Goal: Navigation & Orientation: Find specific page/section

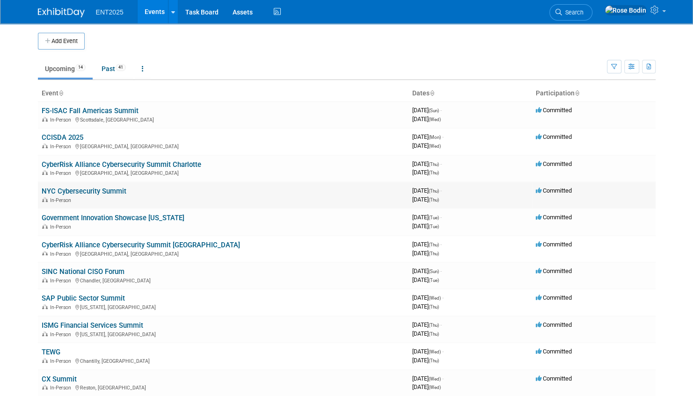
click at [120, 189] on link "NYC Cybersecurity Summit" at bounding box center [84, 191] width 85 height 8
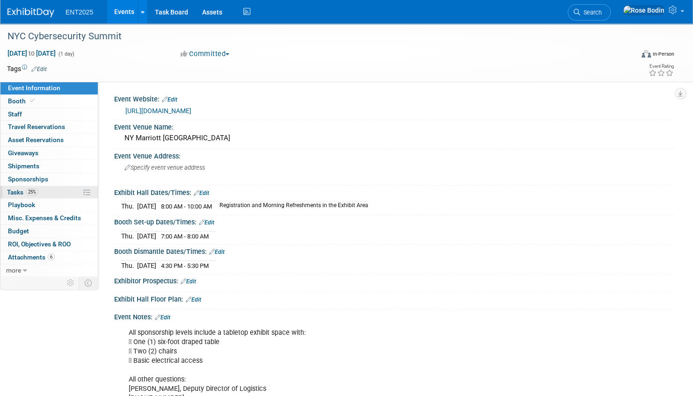
click at [57, 191] on link "25% Tasks 25%" at bounding box center [48, 192] width 97 height 13
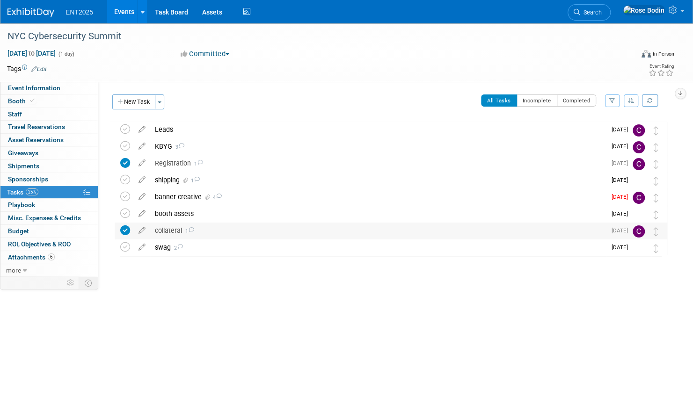
click at [240, 230] on div "collateral 1" at bounding box center [378, 231] width 456 height 16
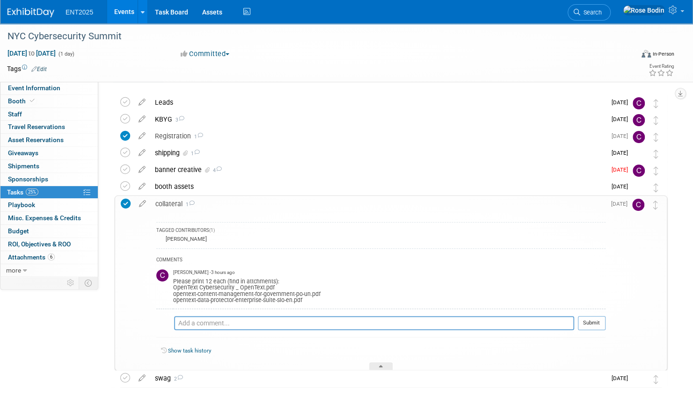
scroll to position [47, 0]
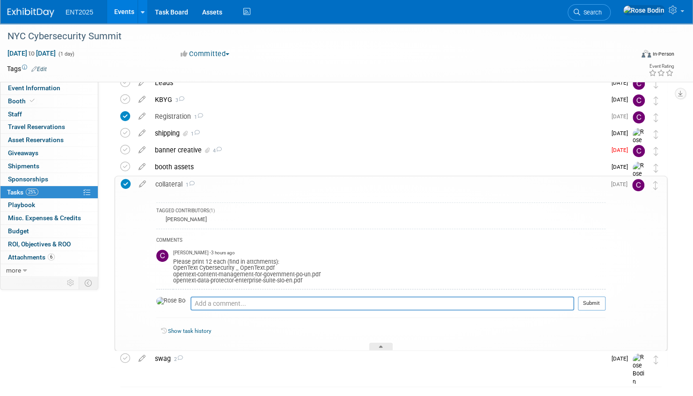
click at [128, 183] on icon at bounding box center [126, 184] width 10 height 10
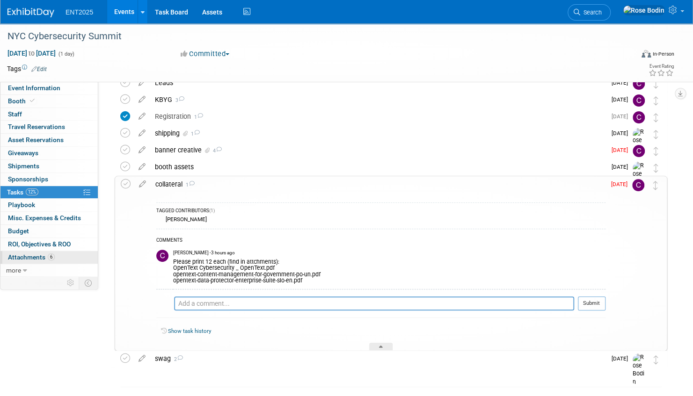
click at [35, 254] on span "Attachments 6" at bounding box center [31, 257] width 47 height 7
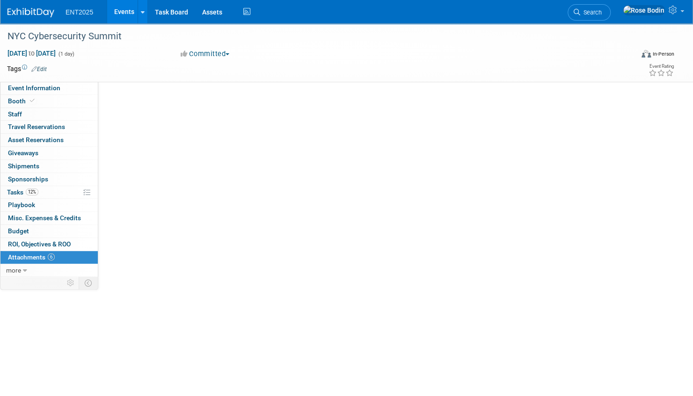
scroll to position [0, 0]
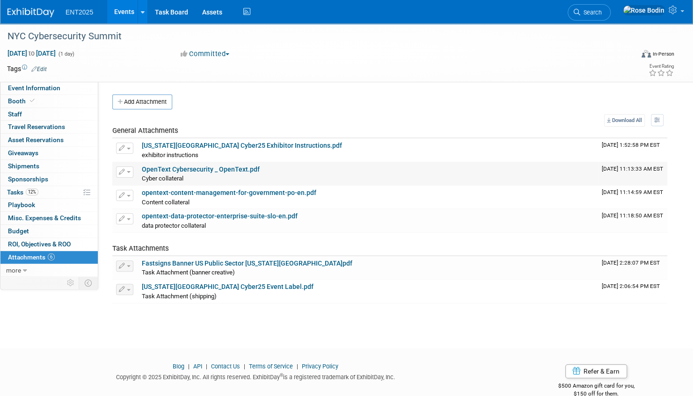
click at [204, 167] on link "OpenText Cybersecurity _ OpenText.pdf" at bounding box center [201, 169] width 118 height 7
click at [161, 193] on link "opentext-content-management-for-government-po-en.pdf" at bounding box center [229, 192] width 174 height 7
click at [193, 214] on link "opentext-data-protector-enterprise-suite-slo-en.pdf" at bounding box center [220, 215] width 156 height 7
click at [53, 190] on link "12% Tasks 12%" at bounding box center [48, 192] width 97 height 13
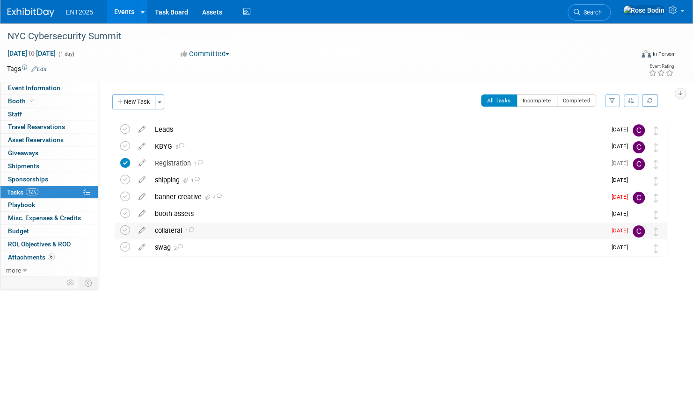
click at [216, 229] on div "collateral 1" at bounding box center [378, 231] width 456 height 16
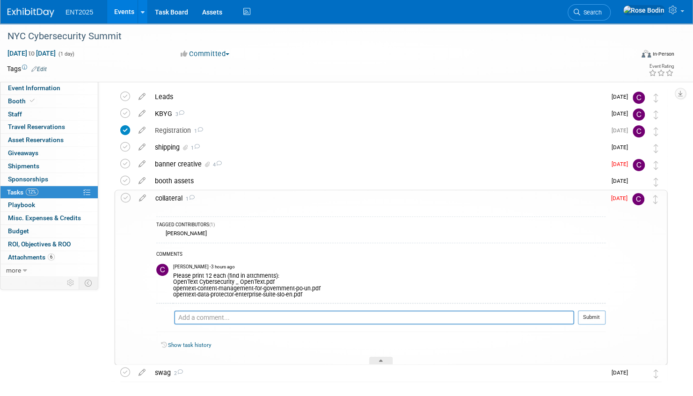
scroll to position [75, 0]
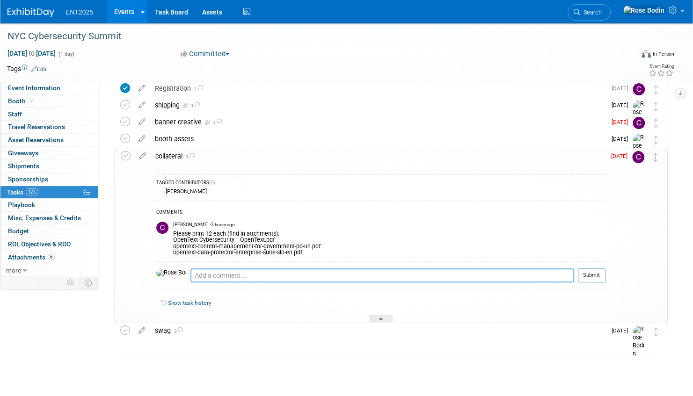
click at [190, 272] on textarea at bounding box center [382, 276] width 384 height 14
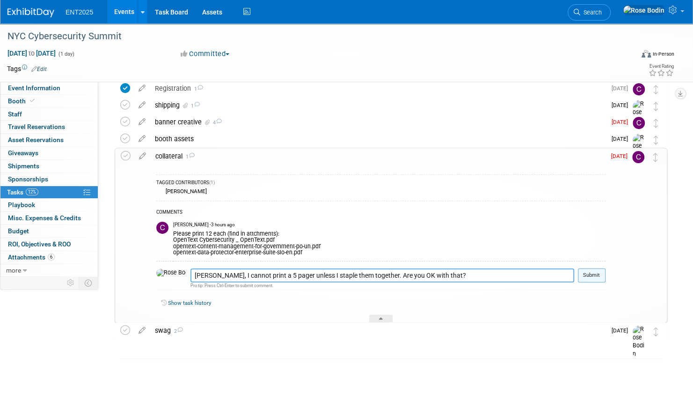
type textarea "Colleen, I cannot print a 5 pager unless I staple them together. Are you OK wit…"
click at [595, 275] on button "Submit" at bounding box center [592, 276] width 28 height 14
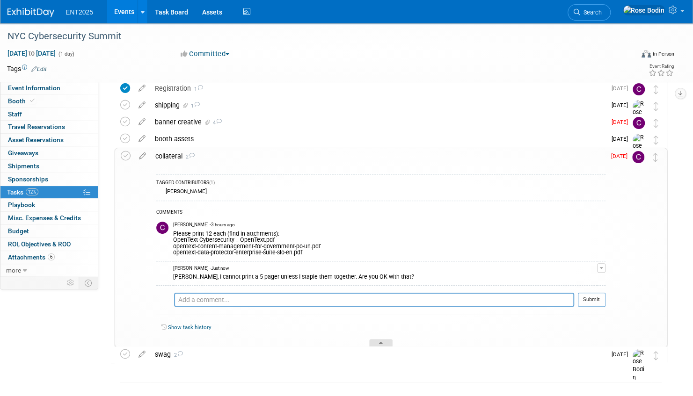
click at [381, 342] on icon at bounding box center [381, 345] width 4 height 6
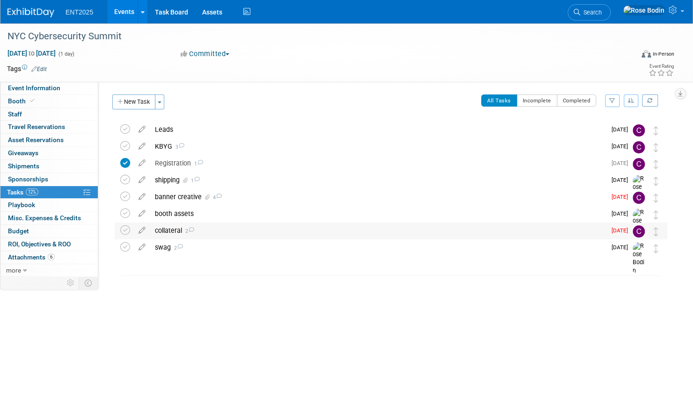
scroll to position [0, 0]
click at [304, 177] on div "shipping 1" at bounding box center [378, 180] width 456 height 16
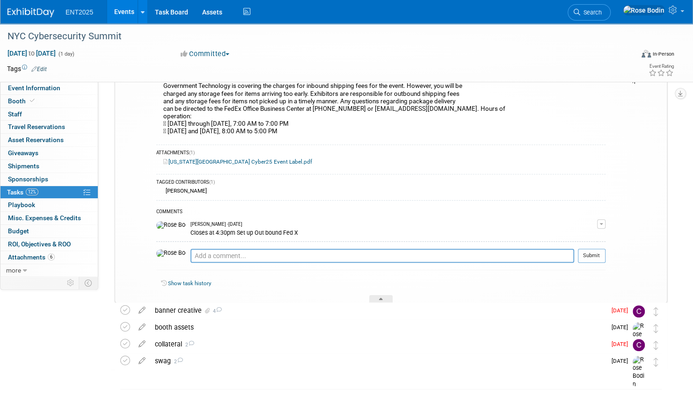
scroll to position [140, 0]
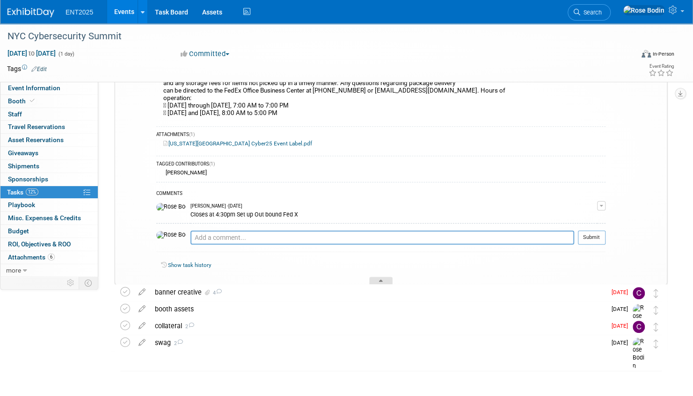
click at [379, 280] on icon at bounding box center [381, 283] width 4 height 6
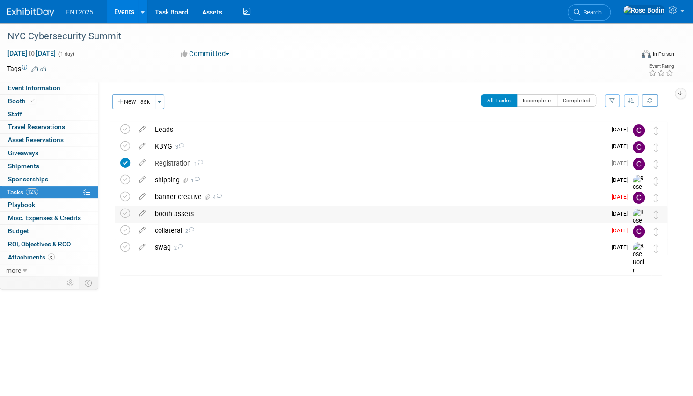
click at [282, 216] on div "booth assets" at bounding box center [378, 214] width 456 height 16
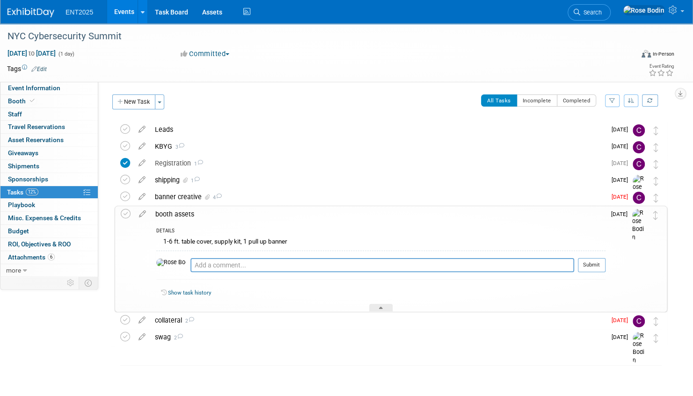
click at [282, 220] on div "booth assets" at bounding box center [378, 214] width 455 height 16
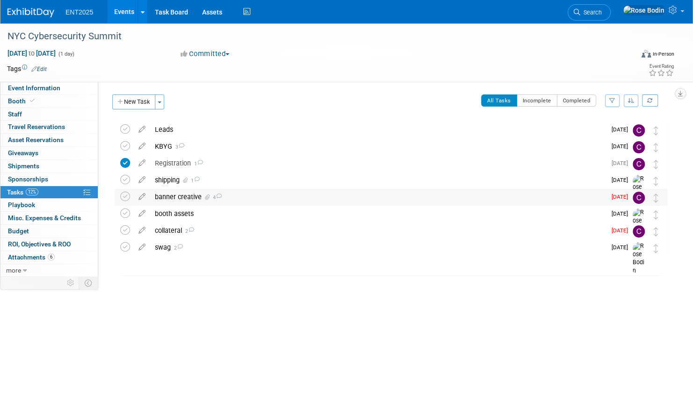
click at [281, 199] on div "banner creative 4" at bounding box center [378, 197] width 456 height 16
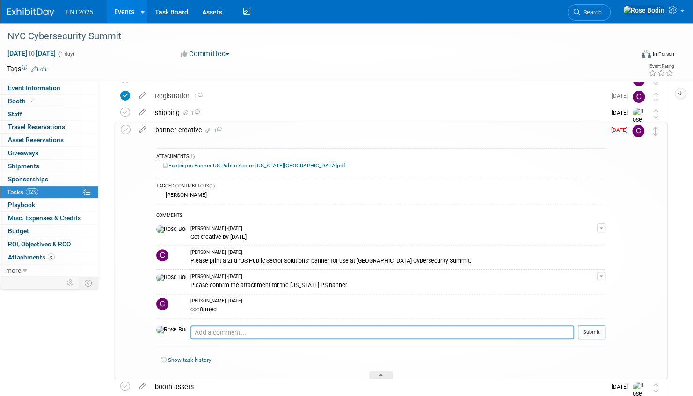
scroll to position [47, 0]
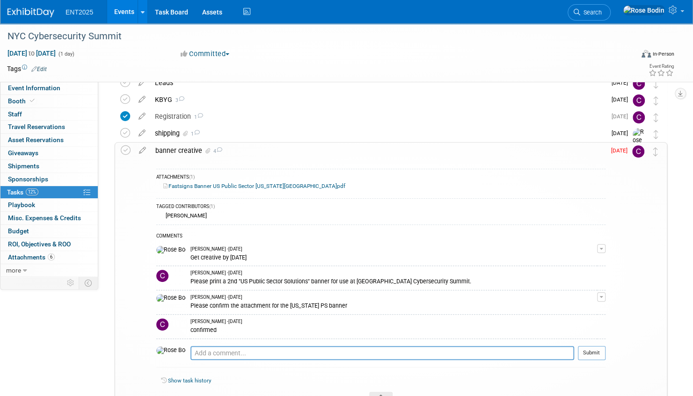
click at [124, 7] on link "Events" at bounding box center [124, 11] width 34 height 23
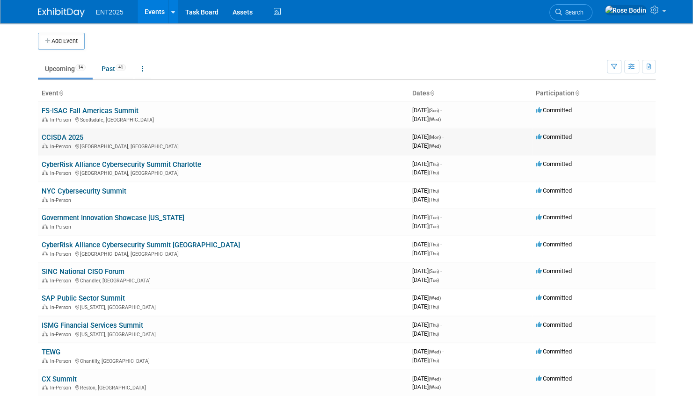
click at [76, 138] on link "CCISDA 2025" at bounding box center [63, 137] width 42 height 8
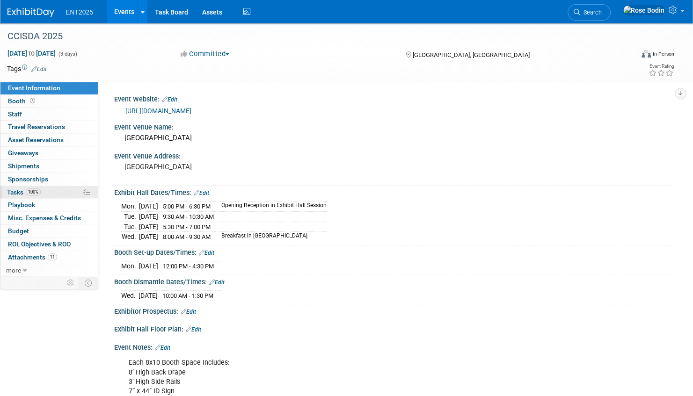
click at [60, 192] on link "100% Tasks 100%" at bounding box center [48, 192] width 97 height 13
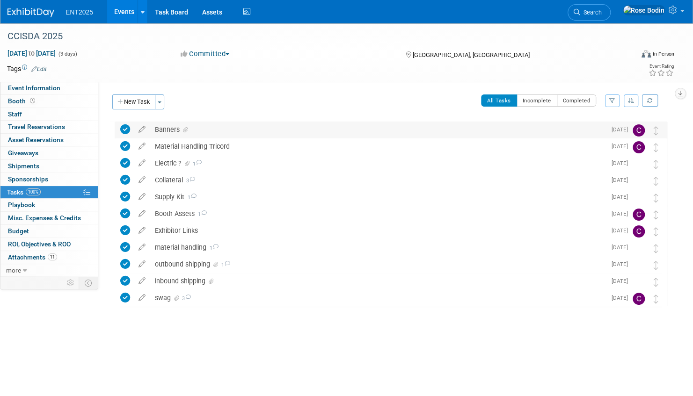
click at [221, 131] on div "Banners" at bounding box center [378, 130] width 456 height 16
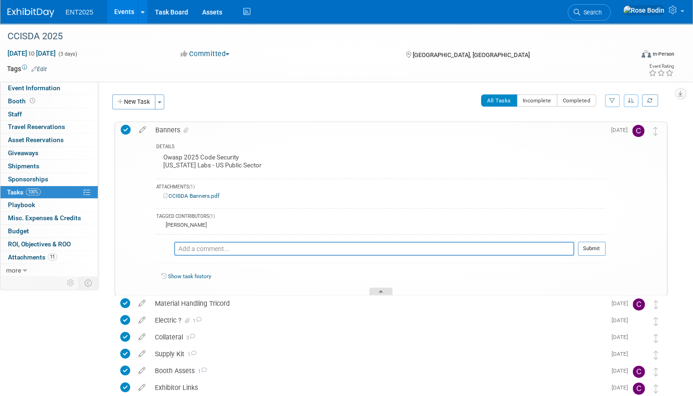
click at [381, 291] on icon at bounding box center [381, 294] width 4 height 6
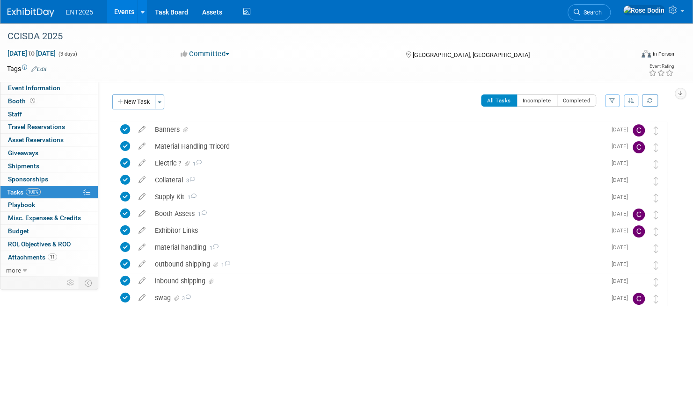
click at [121, 9] on link "Events" at bounding box center [124, 11] width 34 height 23
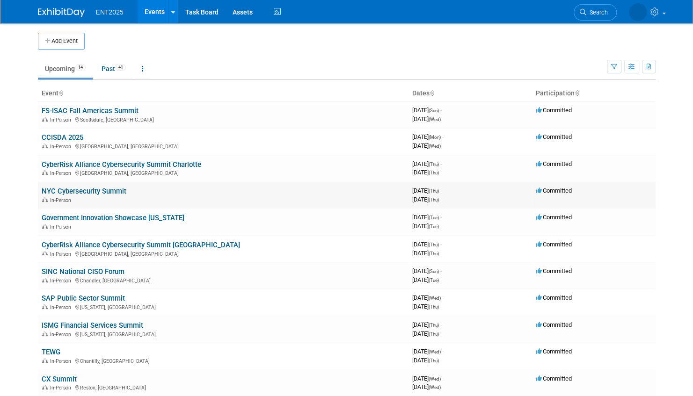
click at [114, 191] on link "NYC Cybersecurity Summit" at bounding box center [84, 191] width 85 height 8
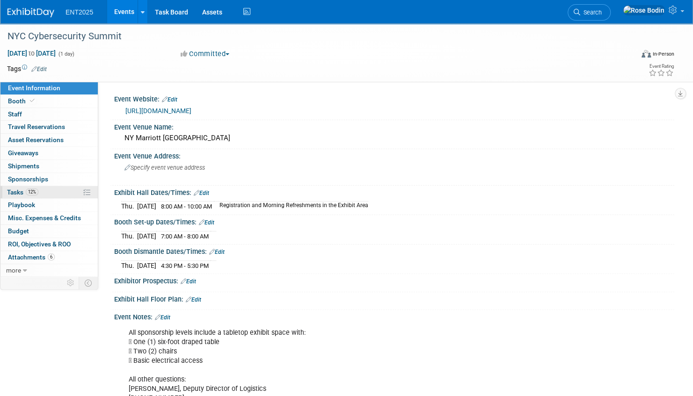
click at [65, 190] on link "12% Tasks 12%" at bounding box center [48, 192] width 97 height 13
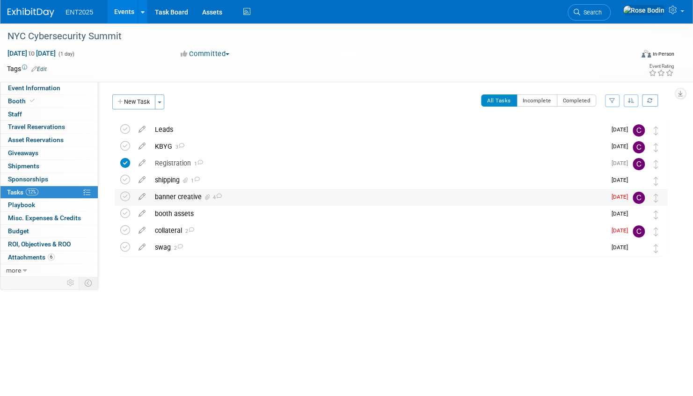
click at [244, 198] on div "banner creative 4" at bounding box center [378, 197] width 456 height 16
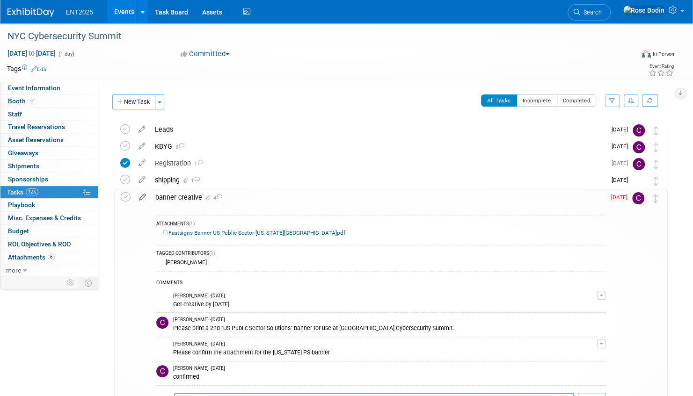
click at [143, 195] on icon at bounding box center [142, 195] width 16 height 12
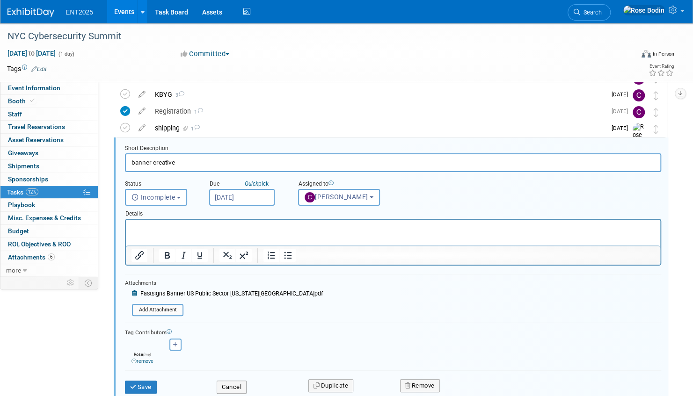
click at [136, 225] on p "Rich Text Area. Press ALT-0 for help." at bounding box center [392, 228] width 523 height 9
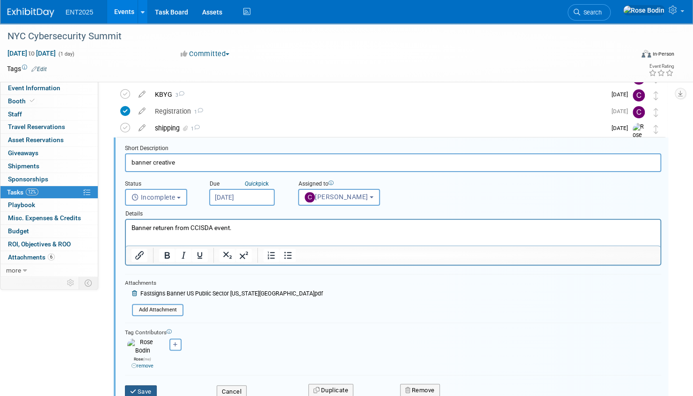
click at [148, 385] on button "Save" at bounding box center [141, 391] width 32 height 13
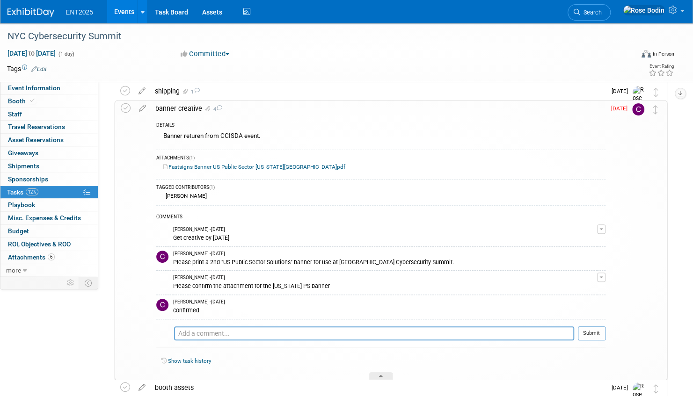
scroll to position [145, 0]
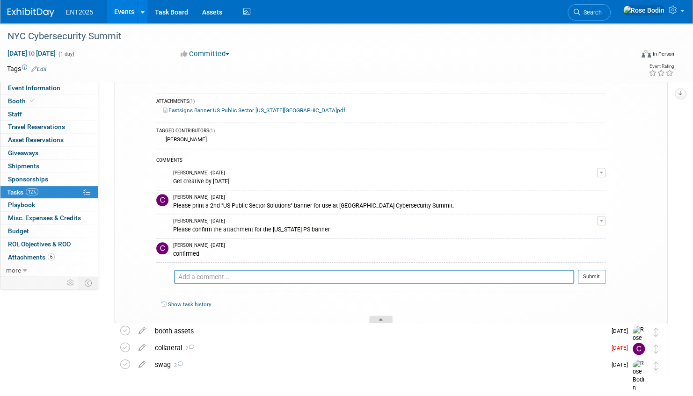
click at [382, 319] on icon at bounding box center [381, 322] width 4 height 6
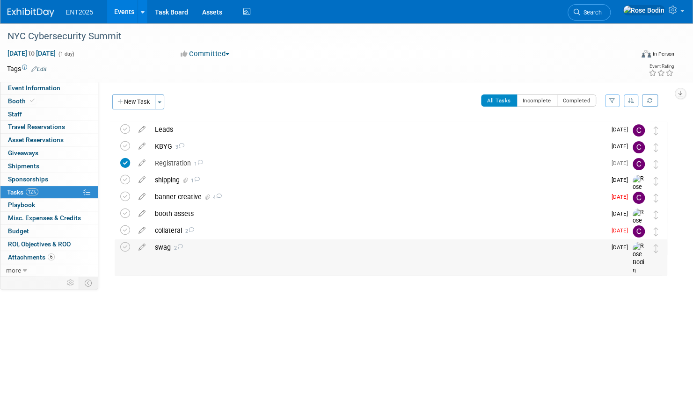
click at [267, 246] on div "swag 2" at bounding box center [378, 248] width 456 height 16
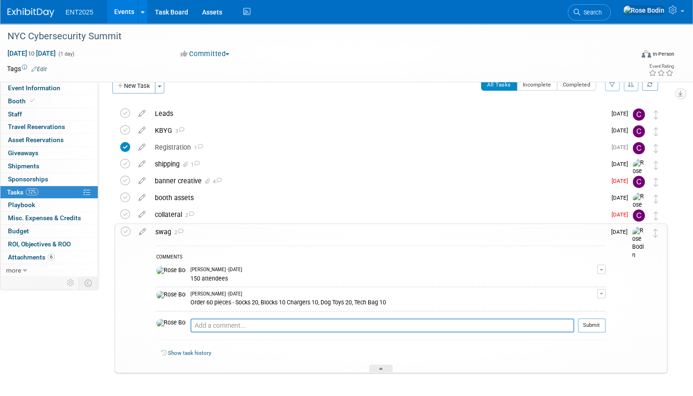
scroll to position [2, 0]
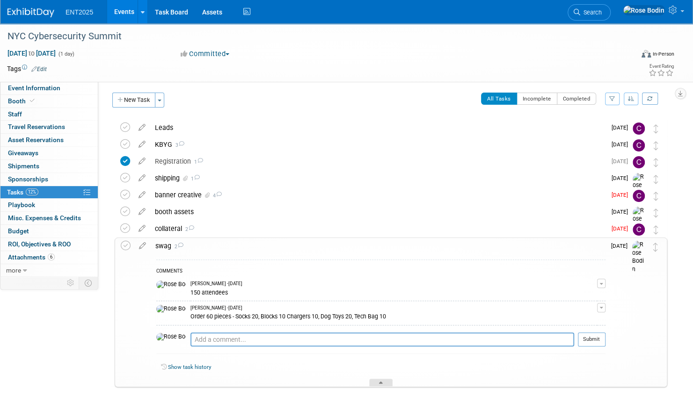
click at [380, 382] on icon at bounding box center [381, 385] width 4 height 6
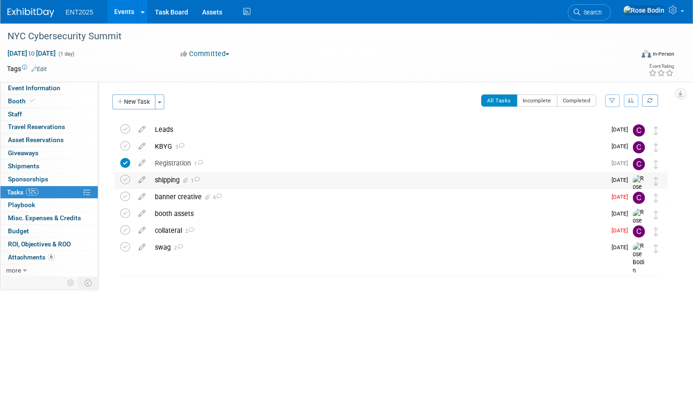
click at [287, 179] on div "shipping 1" at bounding box center [378, 180] width 456 height 16
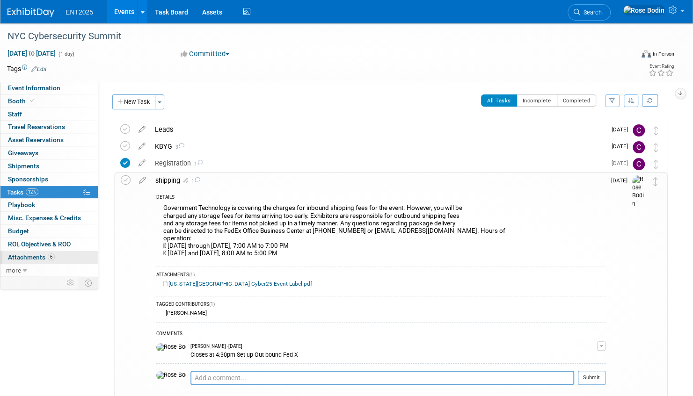
click at [77, 254] on link "6 Attachments 6" at bounding box center [48, 257] width 97 height 13
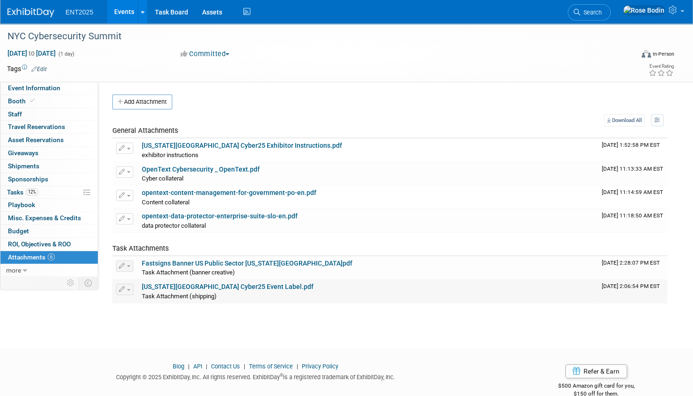
click at [236, 284] on link "New York City Cyber25 Event Label.pdf" at bounding box center [228, 286] width 172 height 7
click at [124, 9] on link "Events" at bounding box center [124, 11] width 34 height 23
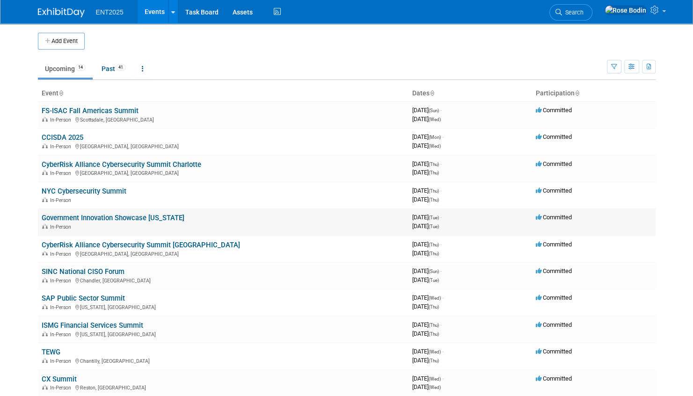
click at [142, 217] on link "Government Innovation Showcase [US_STATE]" at bounding box center [113, 218] width 143 height 8
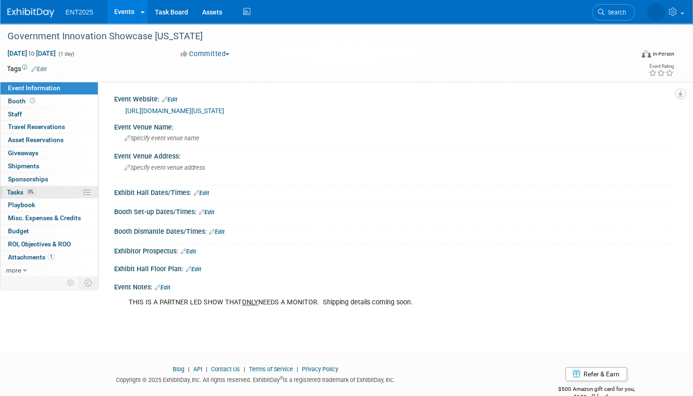
click at [65, 192] on link "0% Tasks 0%" at bounding box center [48, 192] width 97 height 13
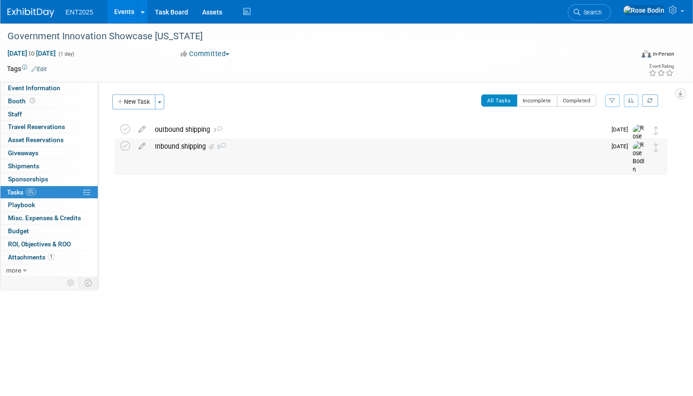
click at [272, 148] on div "Inbound shipping 5" at bounding box center [378, 146] width 456 height 16
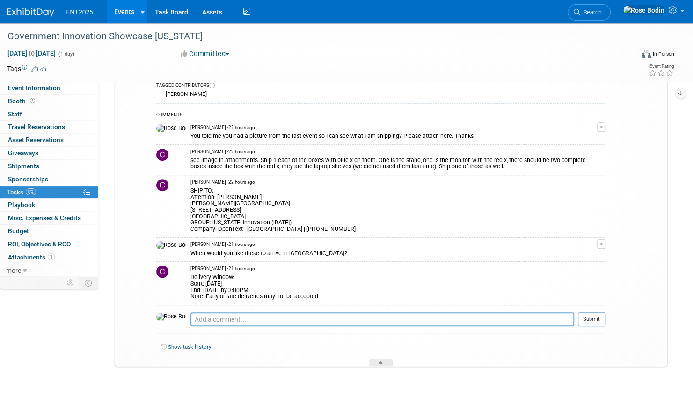
scroll to position [167, 0]
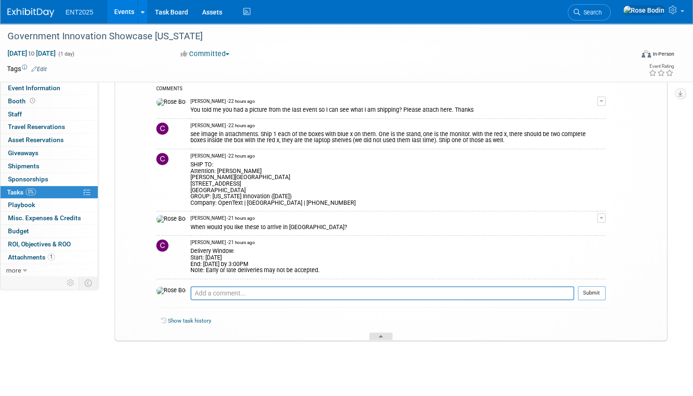
click at [383, 333] on div at bounding box center [380, 337] width 23 height 8
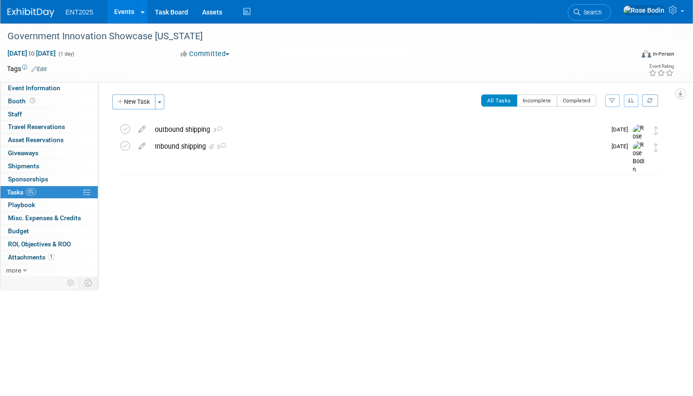
scroll to position [0, 0]
click at [127, 11] on link "Events" at bounding box center [124, 11] width 34 height 23
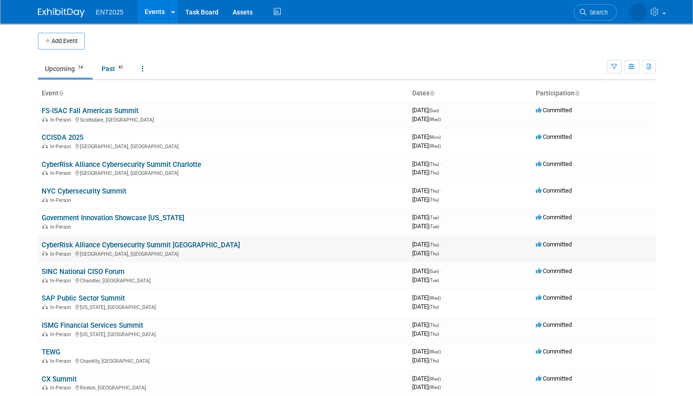
click at [157, 244] on link "CyberRisk Alliance Cybersecurity Summit [GEOGRAPHIC_DATA]" at bounding box center [141, 245] width 198 height 8
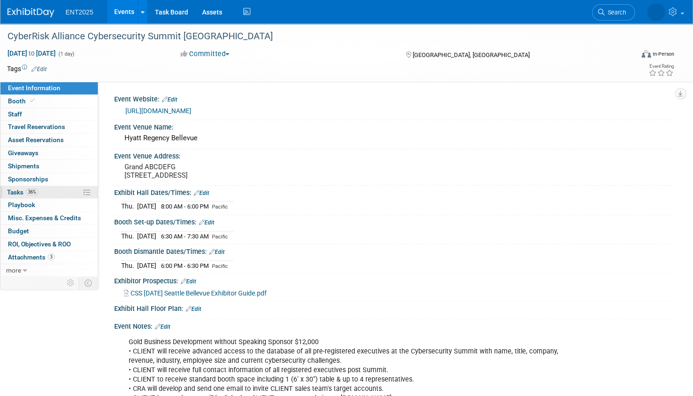
click at [62, 193] on link "36% Tasks 36%" at bounding box center [48, 192] width 97 height 13
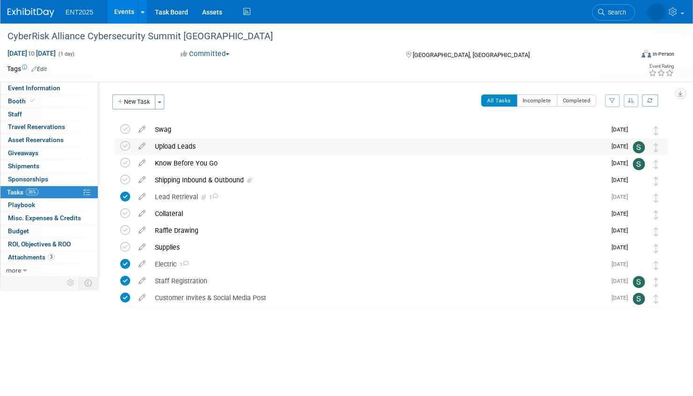
click at [241, 151] on div "Upload Leads" at bounding box center [378, 146] width 456 height 16
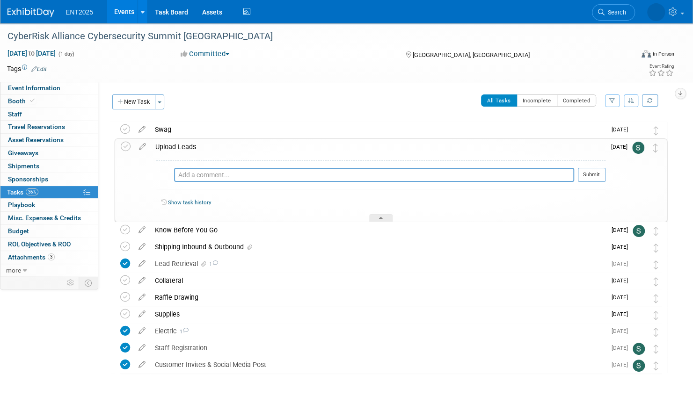
click at [241, 151] on div "Upload Leads" at bounding box center [378, 147] width 455 height 16
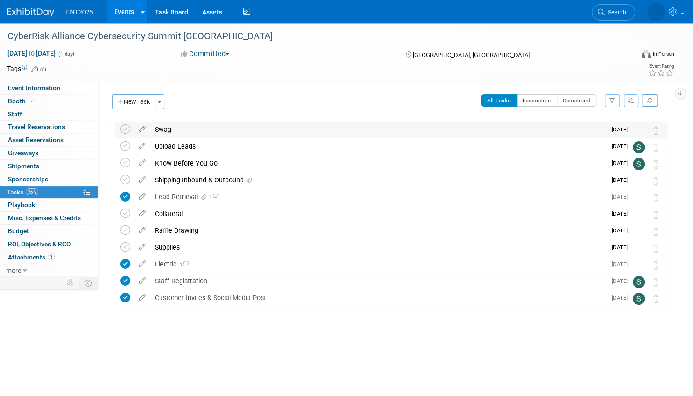
click at [245, 132] on div "Swag" at bounding box center [378, 130] width 456 height 16
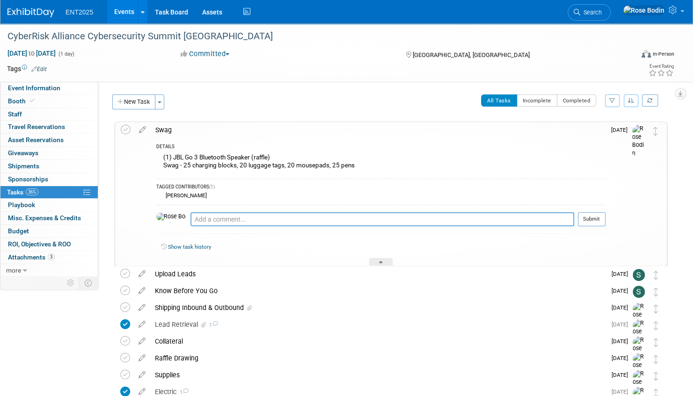
click at [245, 132] on div "Swag" at bounding box center [378, 130] width 455 height 16
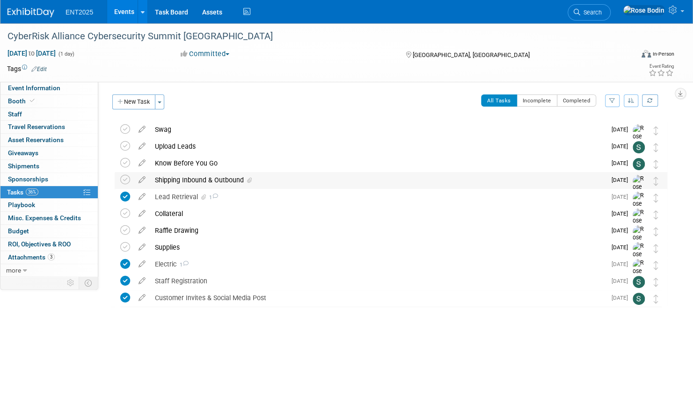
click at [280, 182] on div "Shipping Inbound & Outbound" at bounding box center [378, 180] width 456 height 16
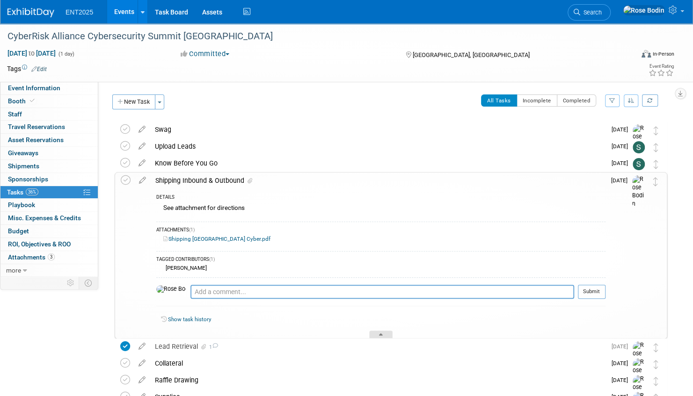
click at [381, 334] on icon at bounding box center [381, 337] width 4 height 6
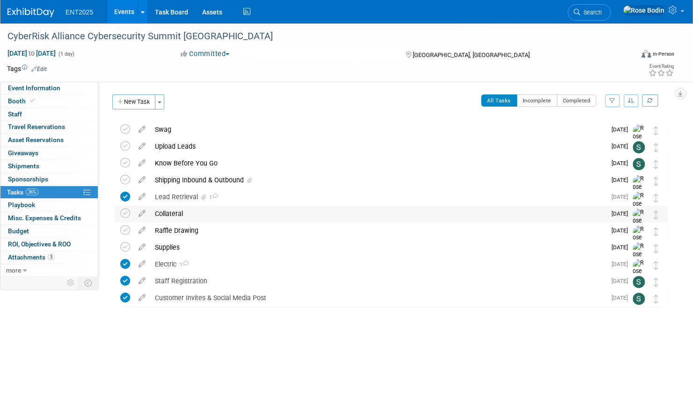
click at [284, 212] on div "Collateral" at bounding box center [378, 214] width 456 height 16
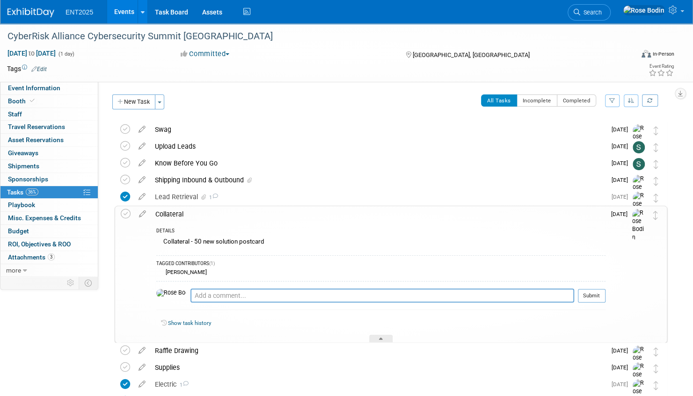
click at [284, 218] on div "Collateral" at bounding box center [378, 214] width 455 height 16
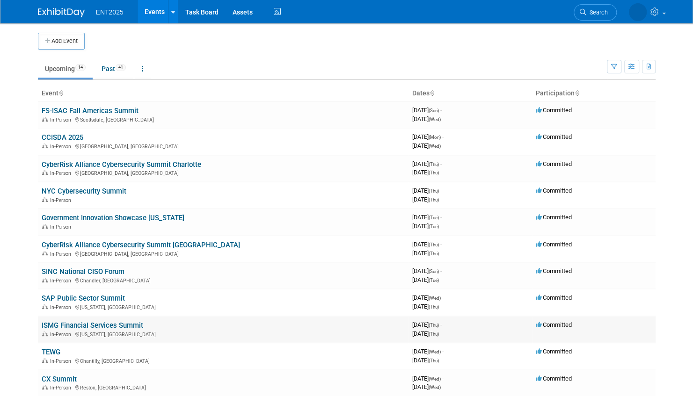
click at [138, 325] on link "ISMG Financial Services Summit" at bounding box center [93, 325] width 102 height 8
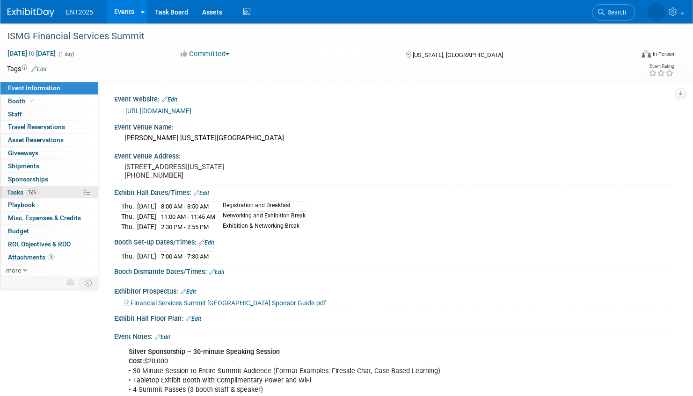
click at [60, 191] on link "12% Tasks 12%" at bounding box center [48, 192] width 97 height 13
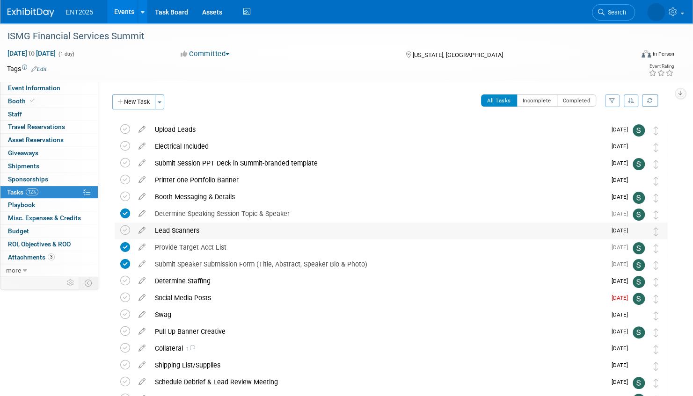
click at [216, 229] on div "Lead Scanners" at bounding box center [378, 231] width 456 height 16
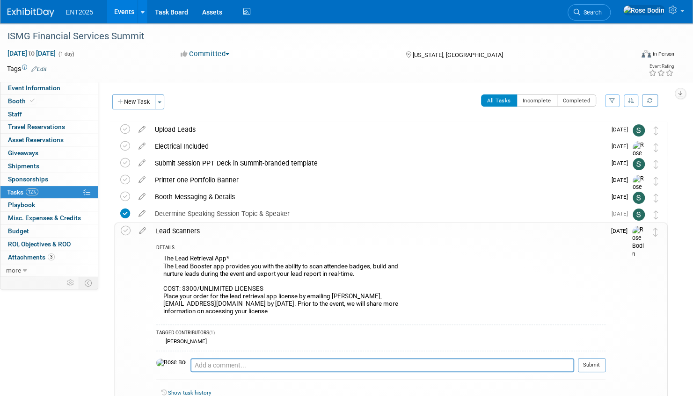
click at [220, 230] on div "Lead Scanners" at bounding box center [378, 231] width 455 height 16
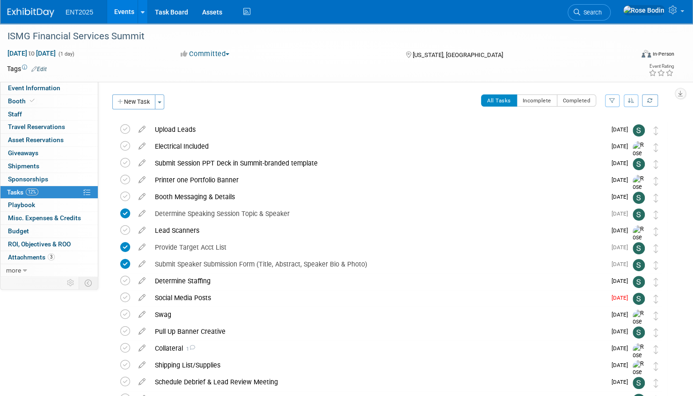
click at [125, 12] on link "Events" at bounding box center [124, 11] width 34 height 23
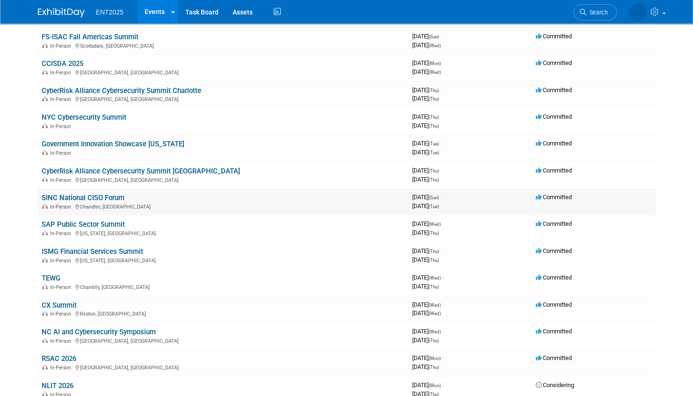
scroll to position [94, 0]
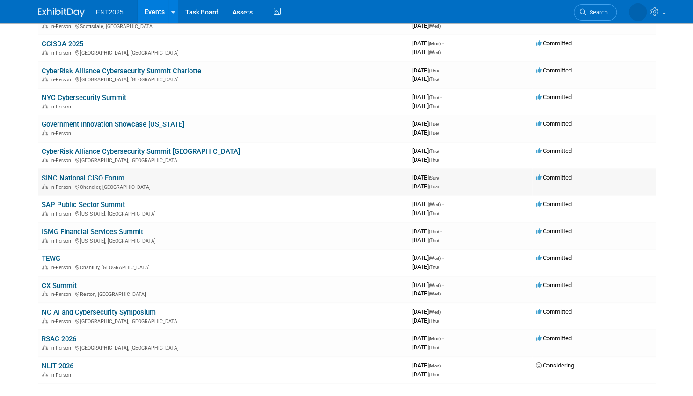
click at [112, 177] on link "SINC National CISO Forum" at bounding box center [83, 178] width 83 height 8
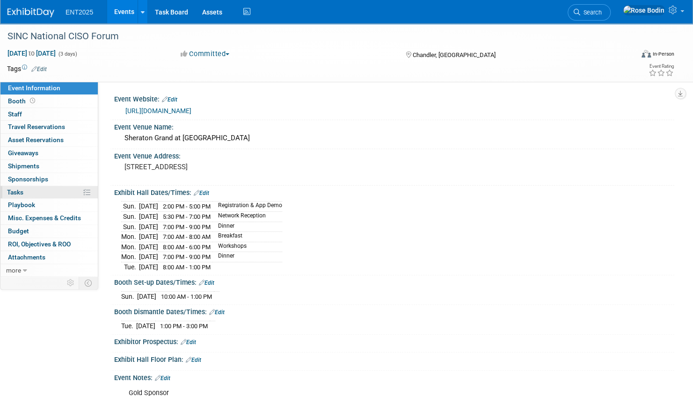
click at [48, 191] on link "0% Tasks 0%" at bounding box center [48, 192] width 97 height 13
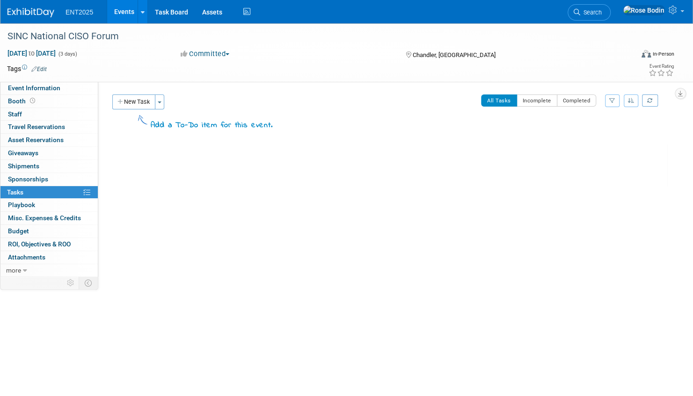
click at [125, 11] on link "Events" at bounding box center [124, 11] width 34 height 23
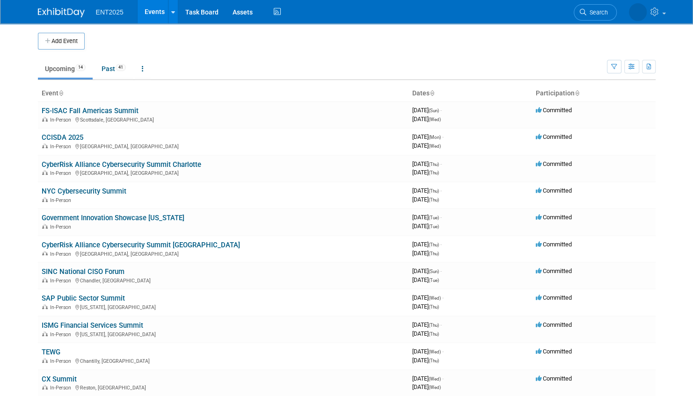
click at [158, 13] on link "Events" at bounding box center [155, 11] width 34 height 23
click at [109, 67] on link "Past 41" at bounding box center [114, 69] width 38 height 18
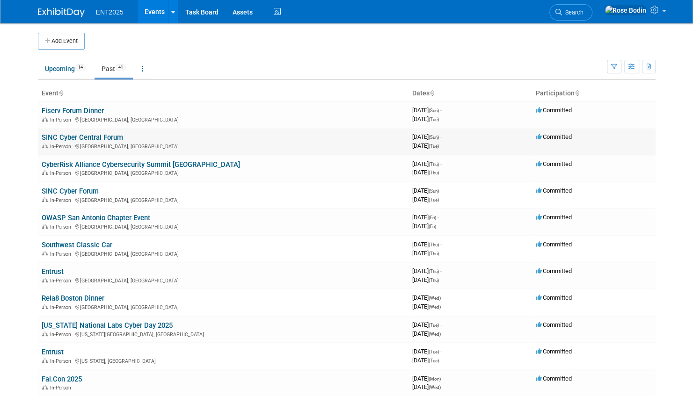
click at [94, 135] on link "SINC Cyber Central Forum" at bounding box center [82, 137] width 81 height 8
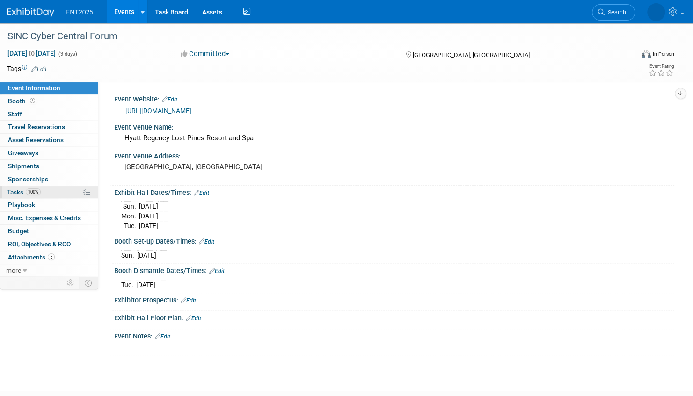
click at [61, 192] on link "100% Tasks 100%" at bounding box center [48, 192] width 97 height 13
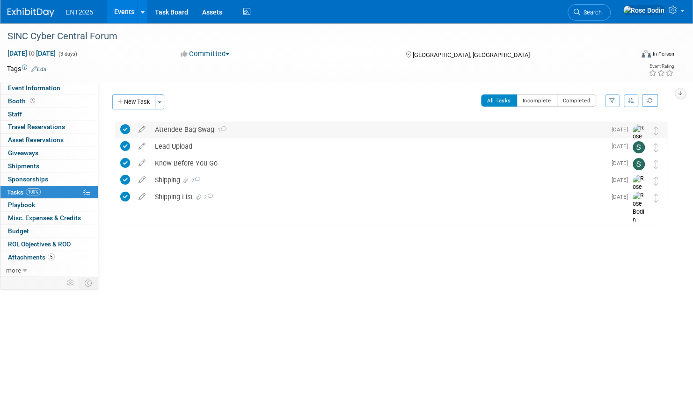
click at [279, 134] on div "Attendee Bag Swag 1" at bounding box center [378, 130] width 456 height 16
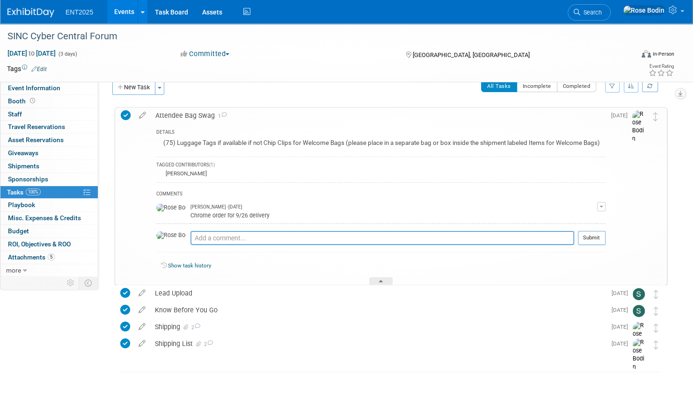
scroll to position [28, 0]
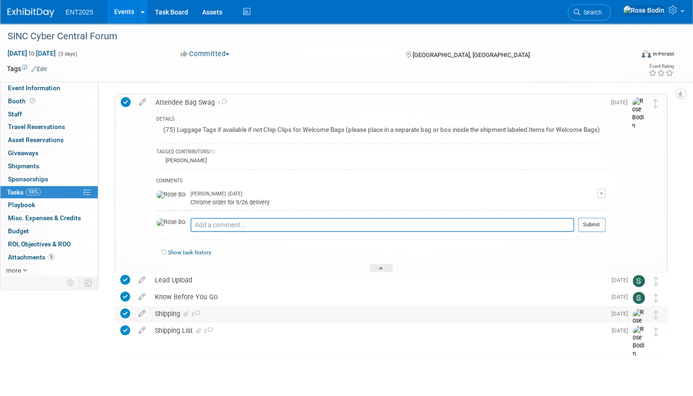
click at [279, 313] on div "Shipping 2" at bounding box center [378, 314] width 456 height 16
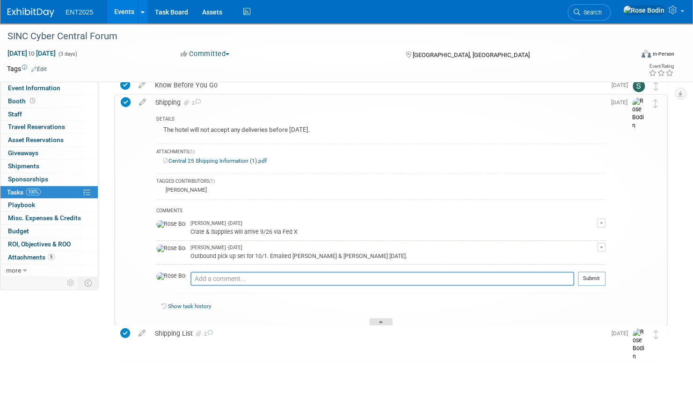
scroll to position [242, 0]
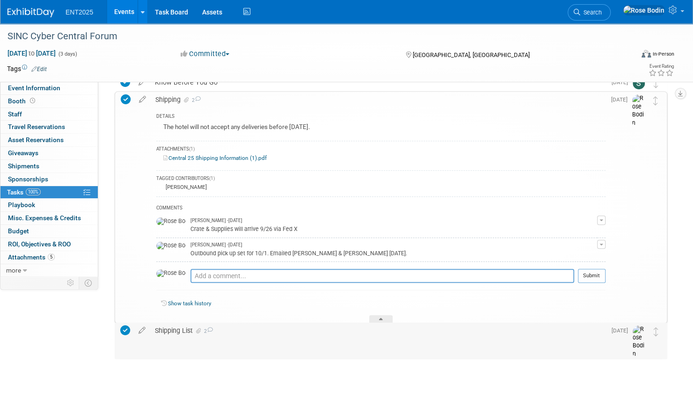
click at [251, 328] on div "Shipping List 2" at bounding box center [378, 331] width 456 height 16
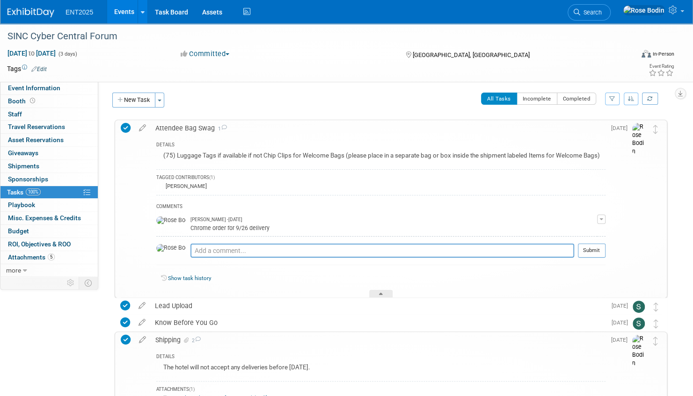
scroll to position [0, 0]
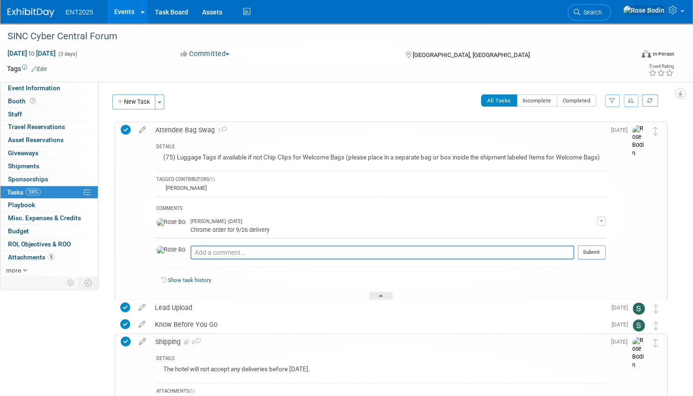
click at [124, 11] on link "Events" at bounding box center [124, 11] width 34 height 23
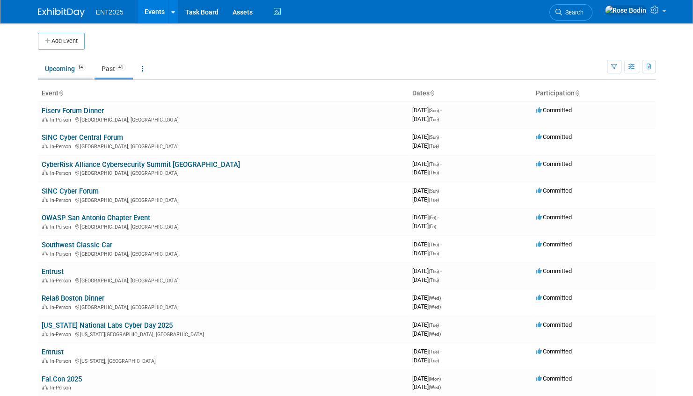
click at [62, 70] on link "Upcoming 14" at bounding box center [65, 69] width 55 height 18
